Goal: Task Accomplishment & Management: Manage account settings

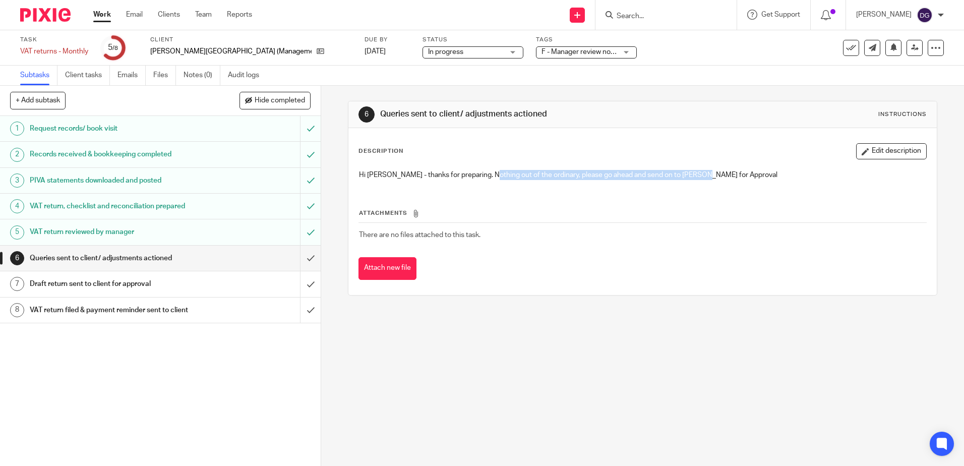
drag, startPoint x: 512, startPoint y: 172, endPoint x: 688, endPoint y: 176, distance: 176.6
click at [688, 176] on div "Hi [PERSON_NAME] - thanks for preparing. Nothing out of the ordinary, please go…" at bounding box center [642, 176] width 577 height 23
click at [279, 236] on div "VAT return reviewed by manager" at bounding box center [160, 231] width 261 height 15
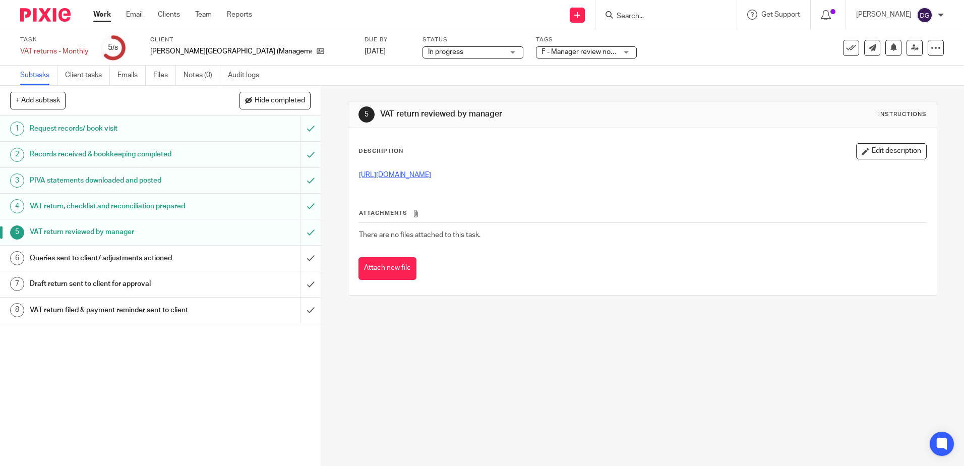
click at [431, 178] on link "https://cloudimanage.com/work/link/f/LLP!10114924" at bounding box center [395, 174] width 72 height 7
click at [301, 261] on input "submit" at bounding box center [160, 258] width 321 height 25
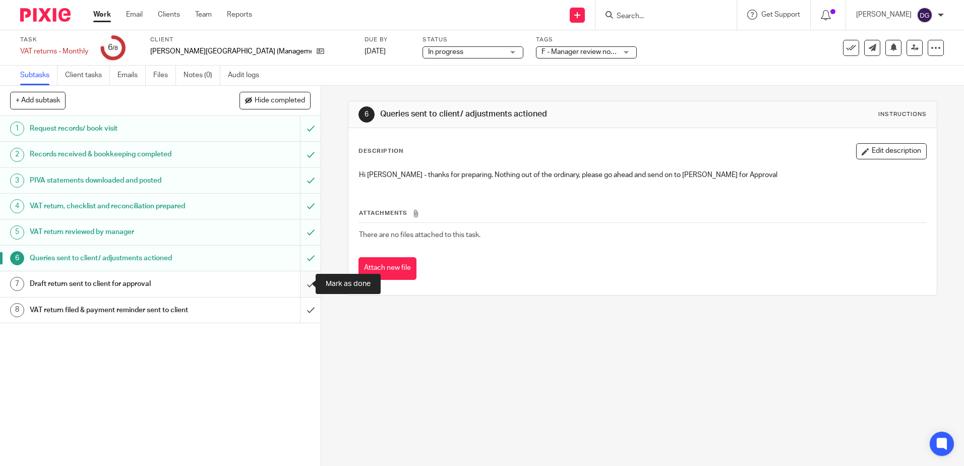
click at [304, 284] on input "submit" at bounding box center [160, 283] width 321 height 25
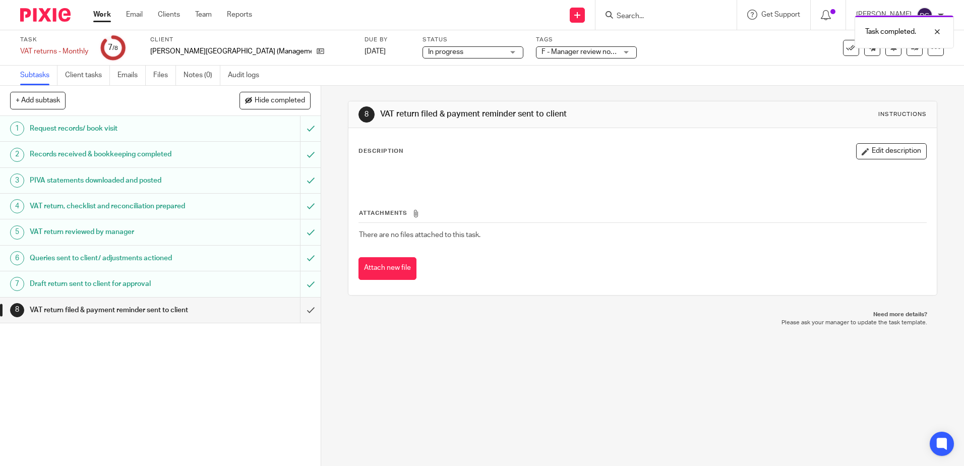
click at [545, 53] on span "F - Manager review notes to be actioned" at bounding box center [605, 51] width 126 height 7
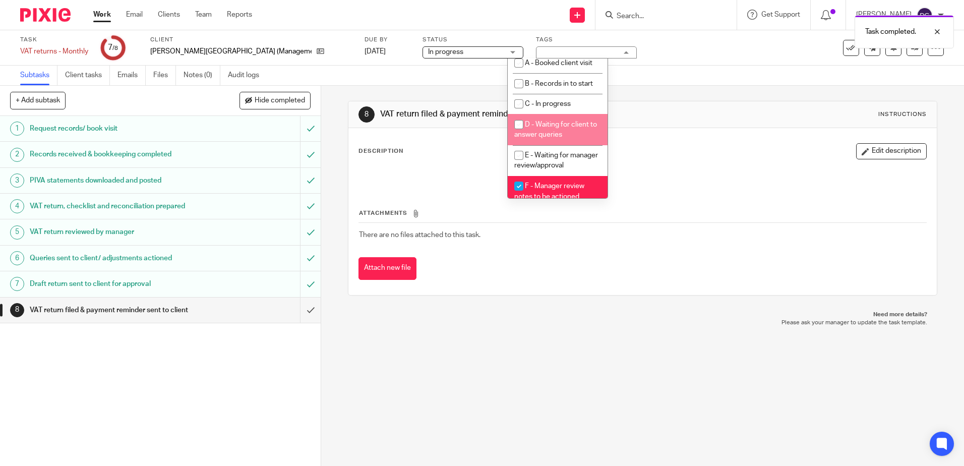
scroll to position [106, 0]
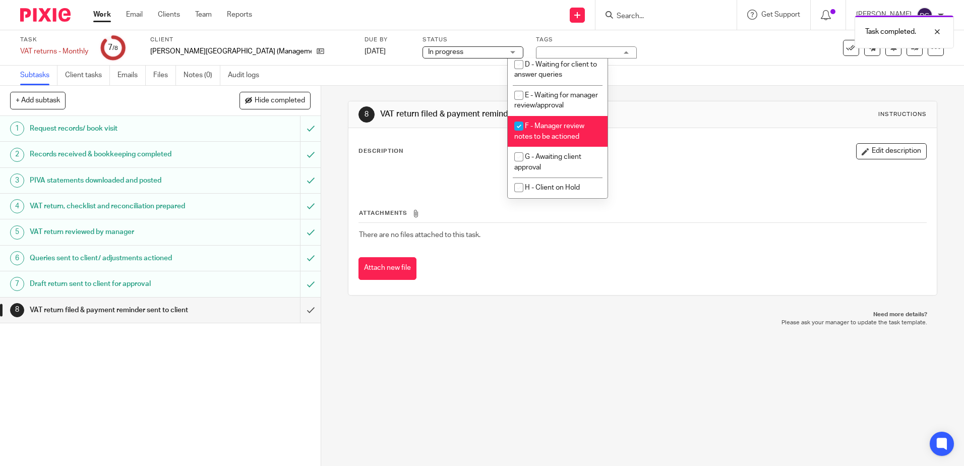
click at [565, 139] on span "F - Manager review notes to be actioned" at bounding box center [549, 132] width 70 height 18
checkbox input "false"
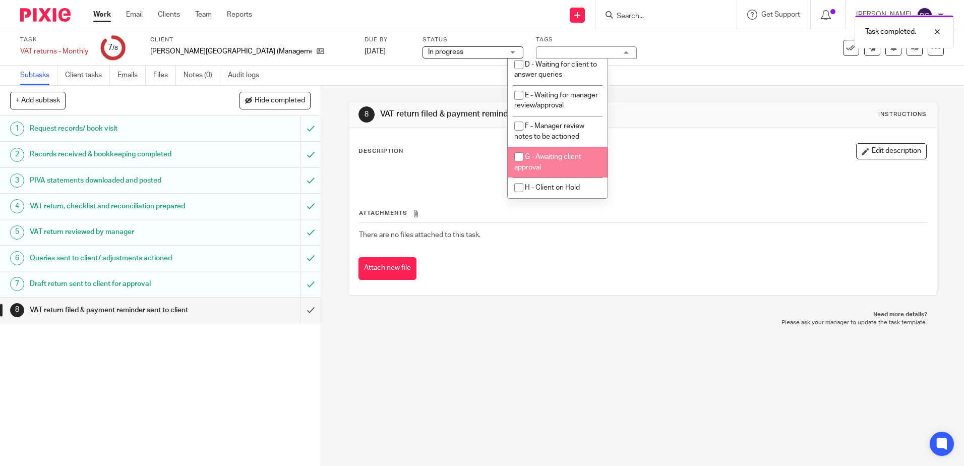
click at [563, 156] on span "G - Awaiting client approval" at bounding box center [547, 162] width 67 height 18
checkbox input "true"
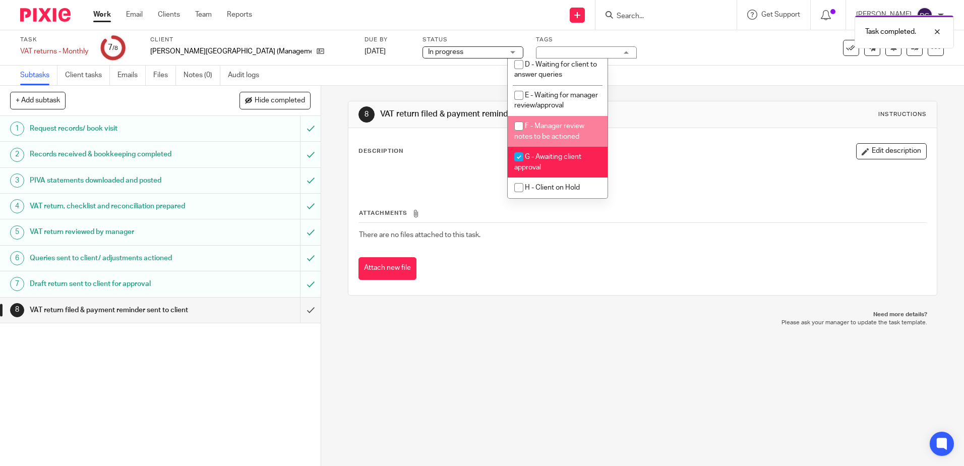
click at [639, 99] on div "8 VAT return filed & payment reminder sent to client Instructions Description E…" at bounding box center [642, 198] width 589 height 225
